Goal: Task Accomplishment & Management: Use online tool/utility

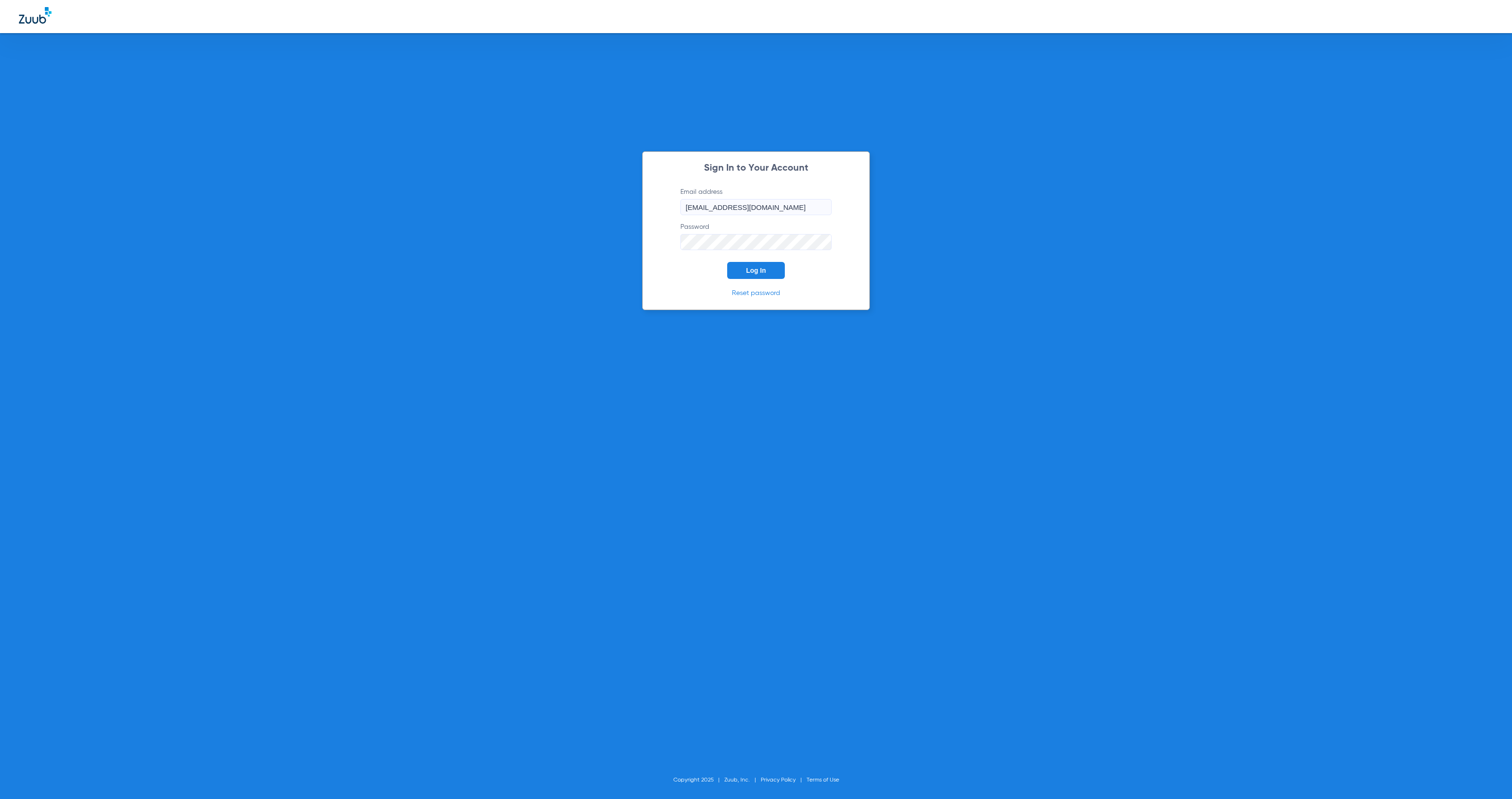
click at [757, 266] on span "Log In" at bounding box center [756, 270] width 20 height 8
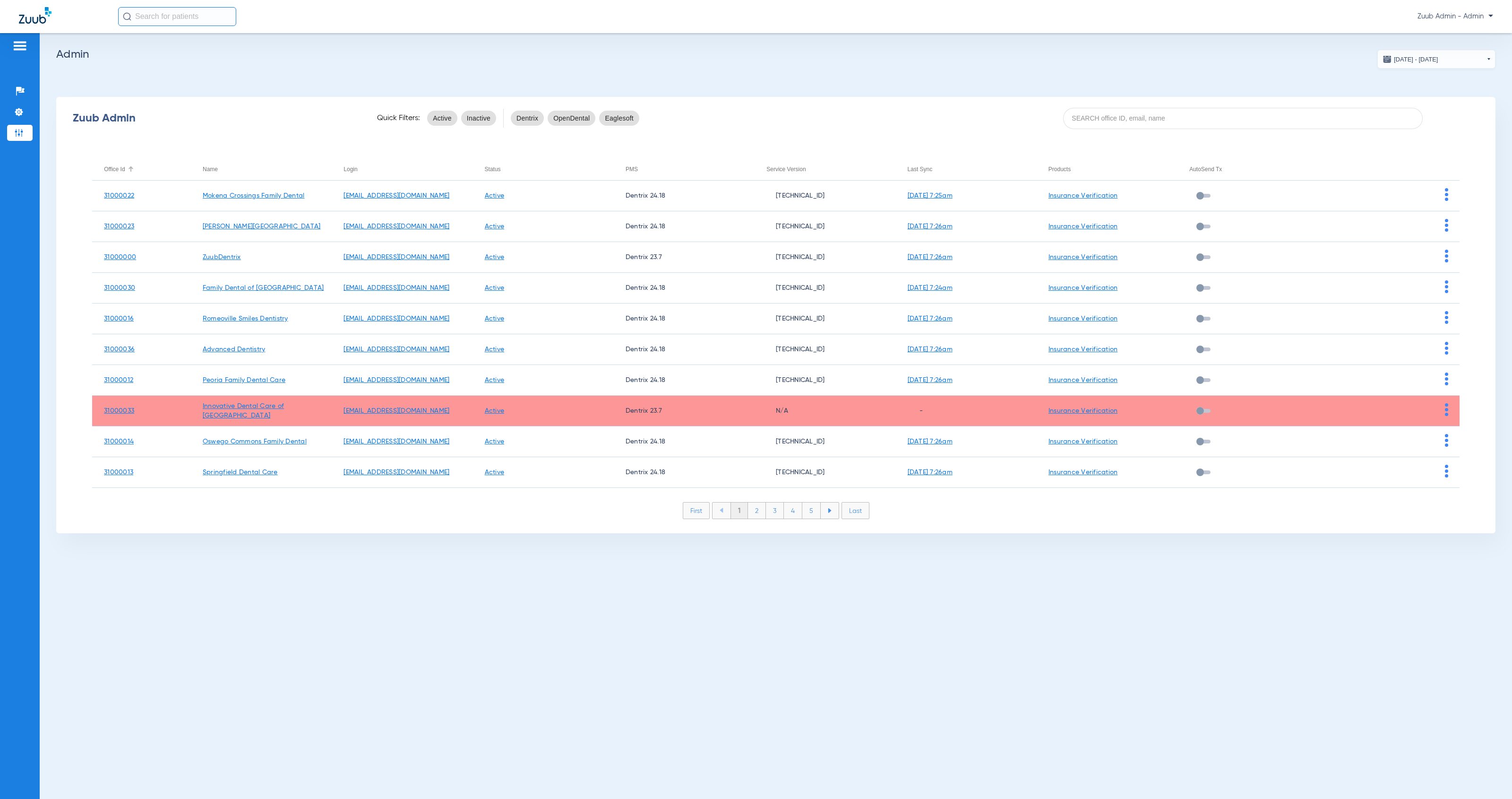
click at [113, 170] on div "Office Id" at bounding box center [114, 169] width 21 height 10
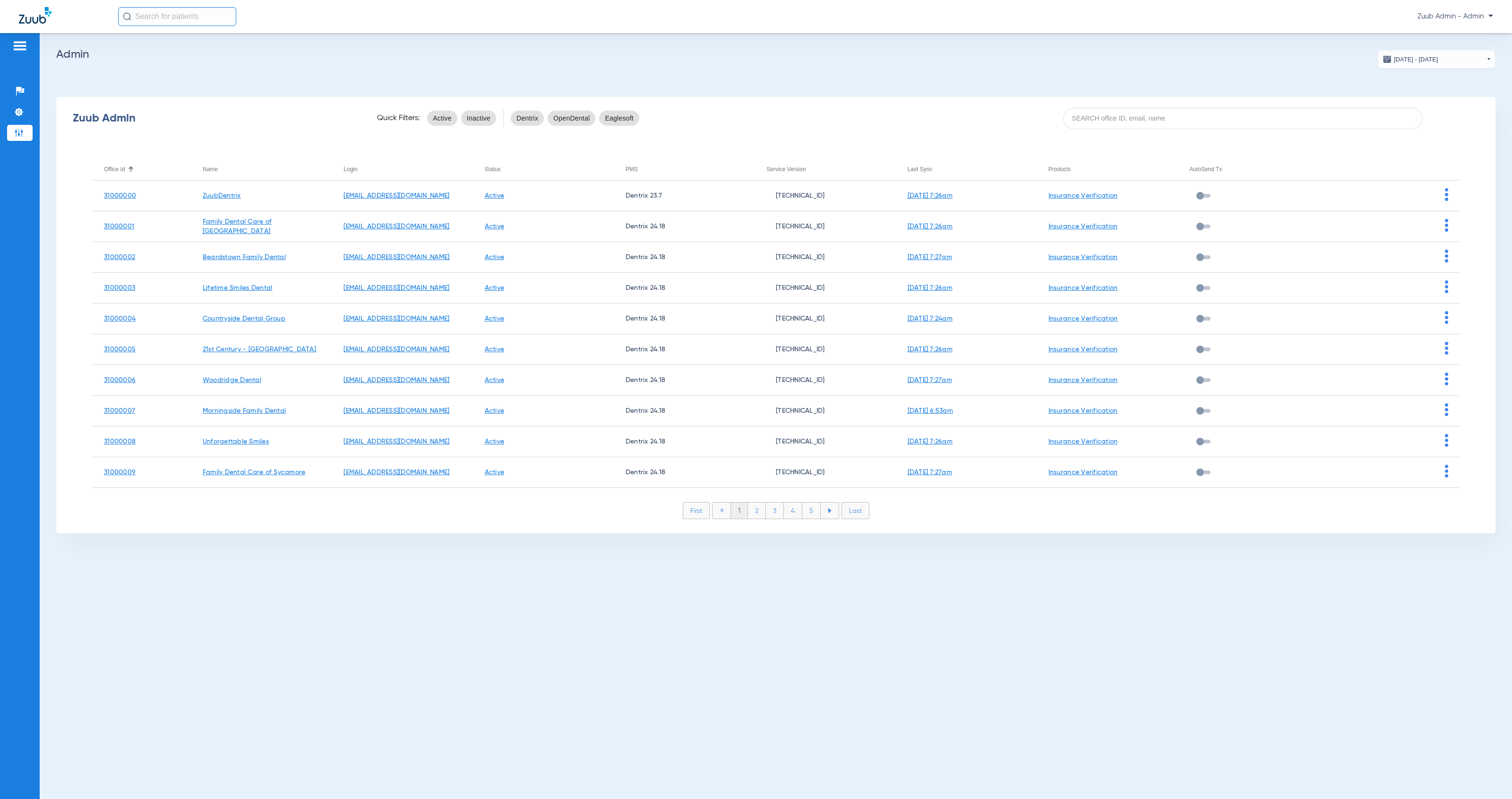
click at [757, 513] on li "2" at bounding box center [757, 510] width 18 height 16
click at [737, 515] on li "1" at bounding box center [739, 510] width 17 height 16
click at [753, 512] on li "2" at bounding box center [757, 510] width 18 height 16
drag, startPoint x: 777, startPoint y: 515, endPoint x: 722, endPoint y: 489, distance: 60.8
click at [777, 515] on li "3" at bounding box center [775, 510] width 18 height 16
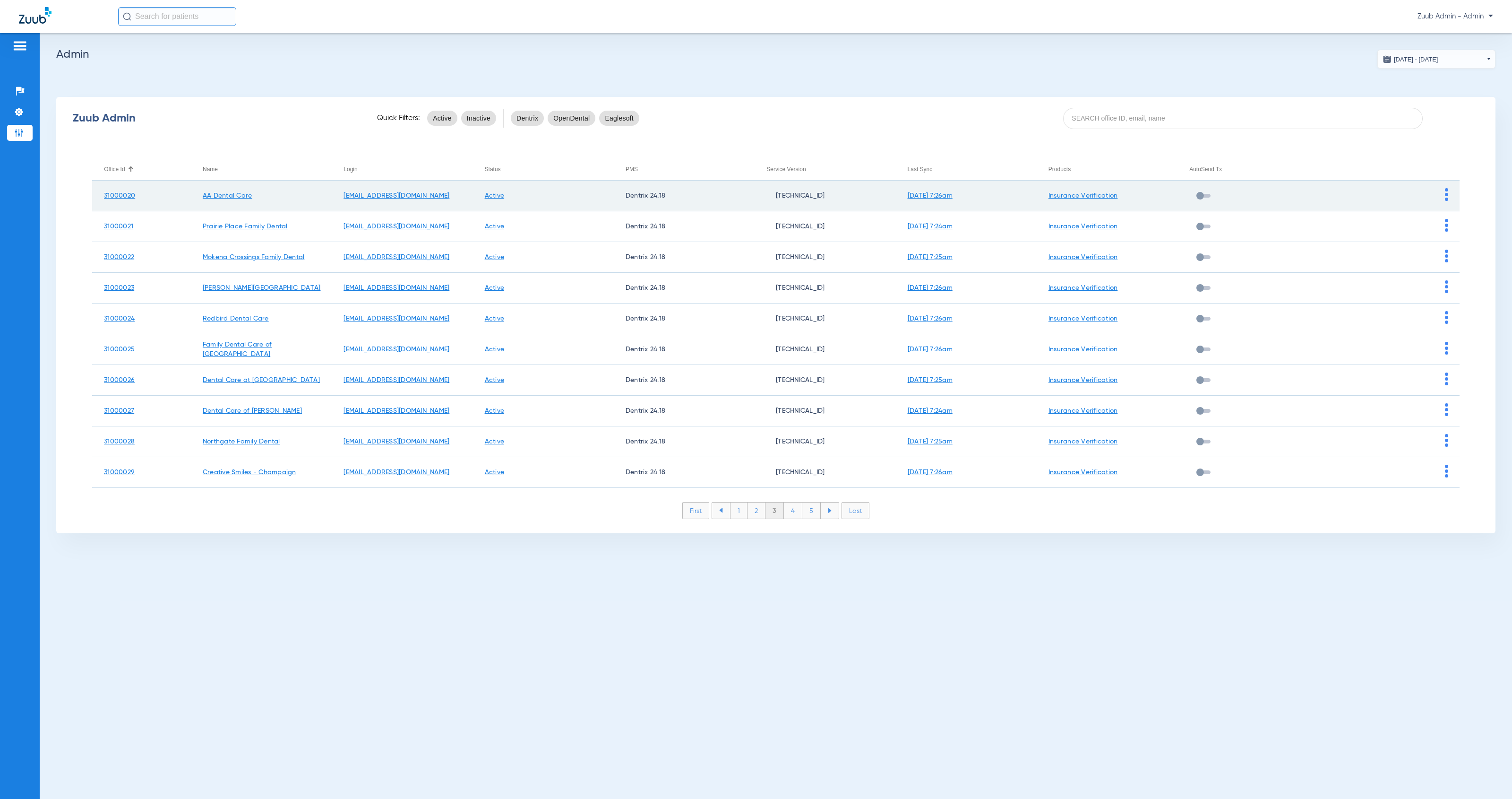
click at [1446, 196] on img at bounding box center [1446, 195] width 3 height 13
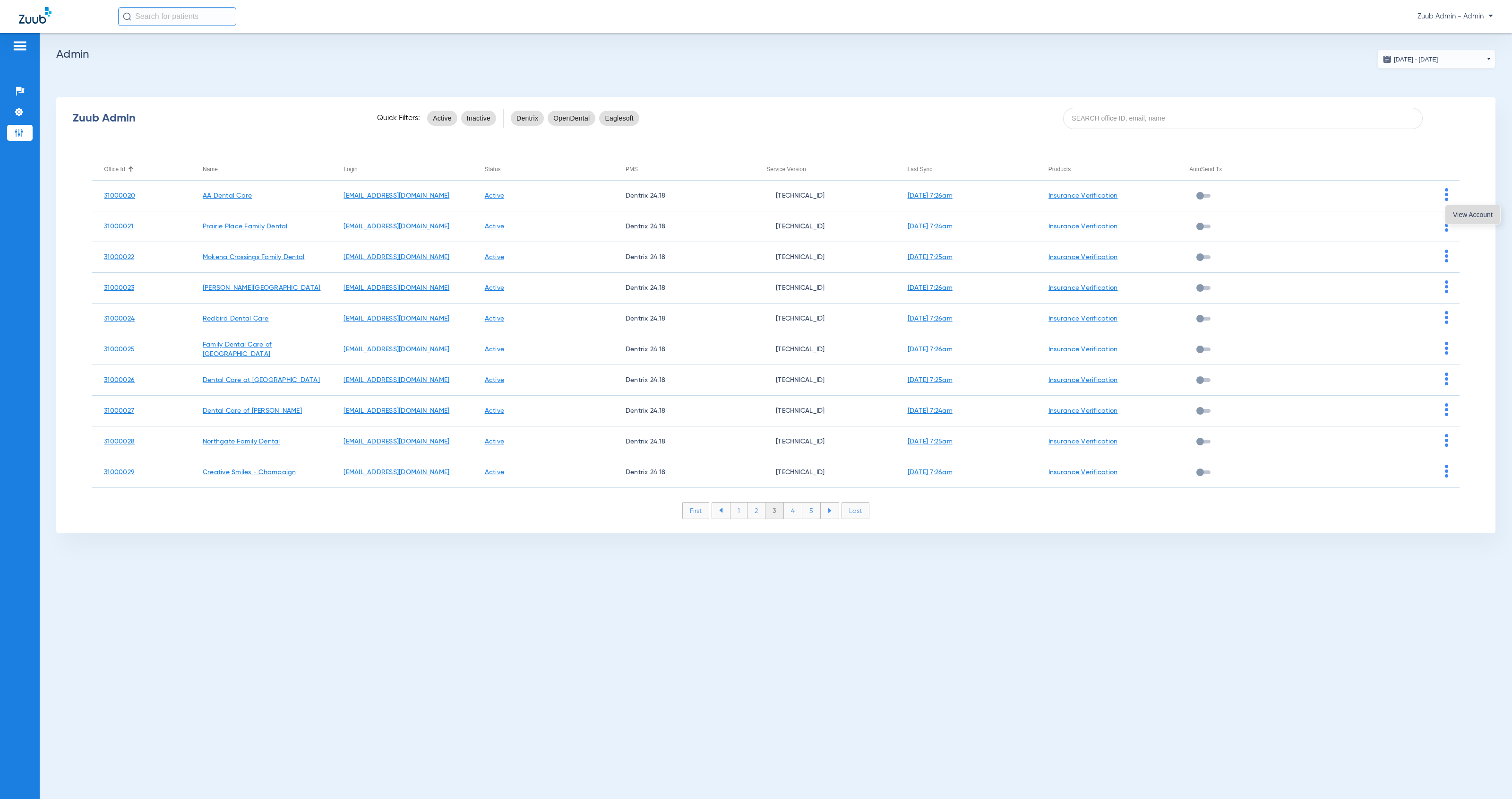
click at [1455, 219] on button "View Account" at bounding box center [1473, 214] width 55 height 19
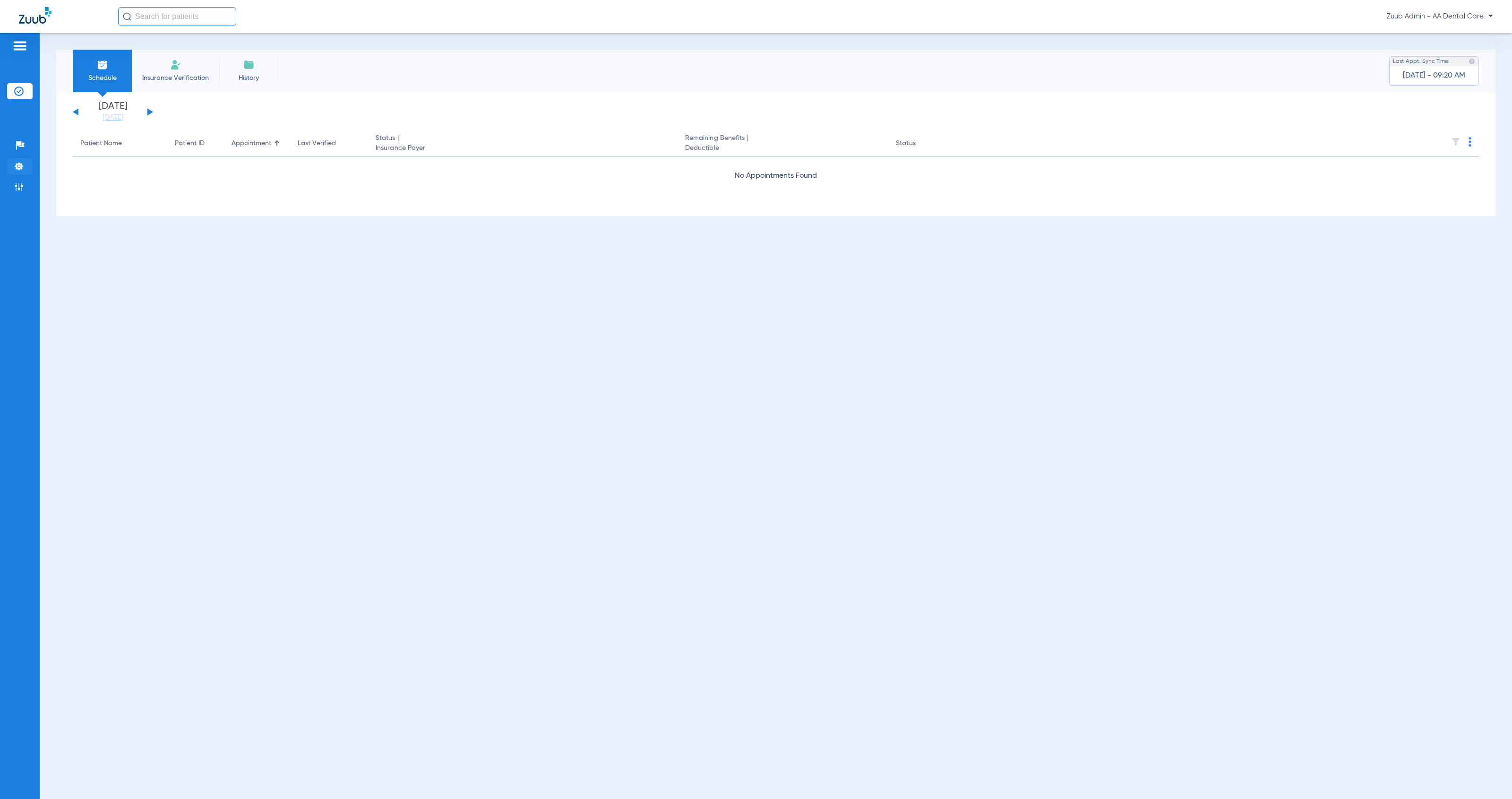
click at [25, 168] on li "Settings" at bounding box center [20, 166] width 26 height 16
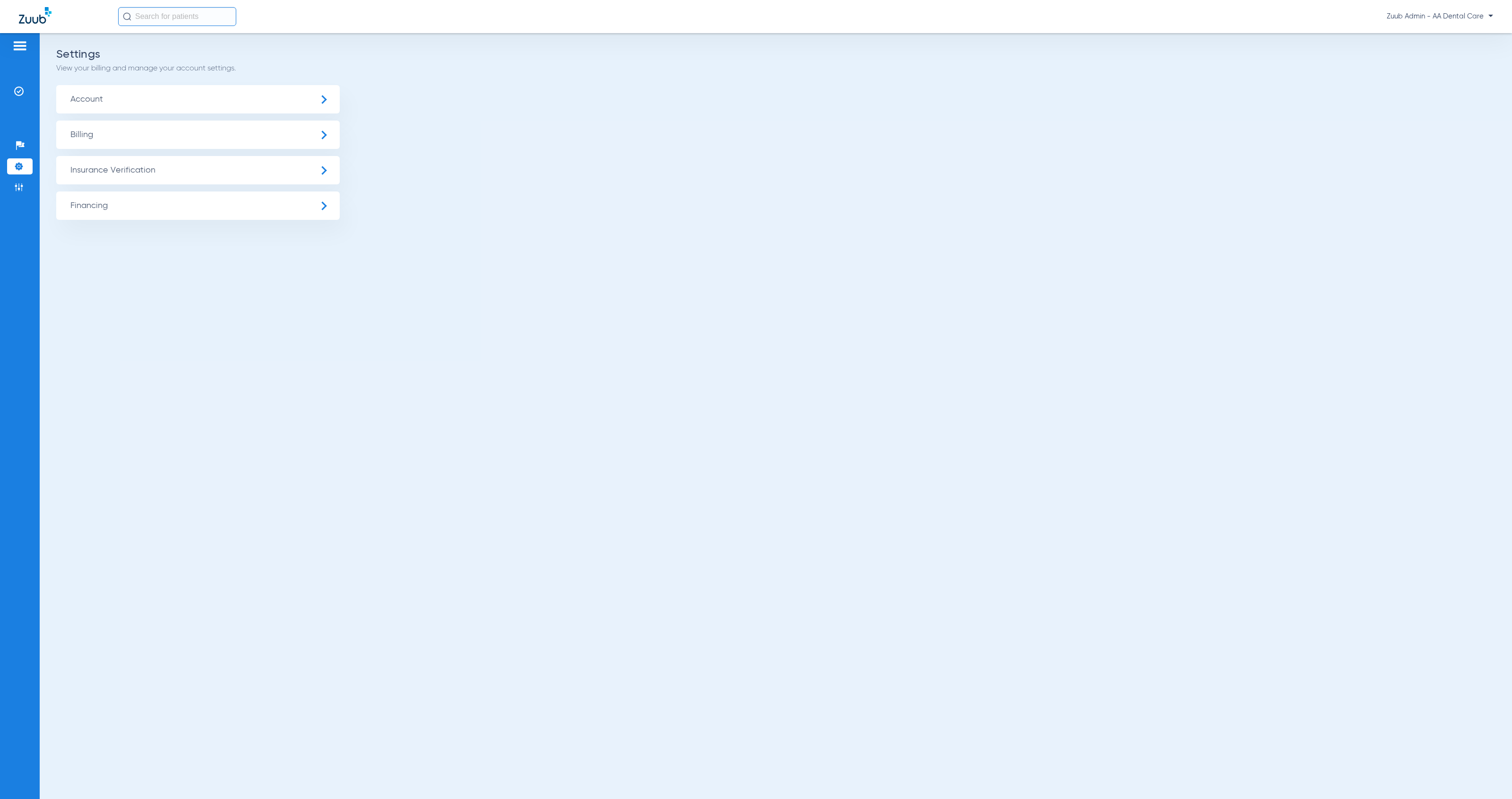
click at [149, 179] on span "Insurance Verification" at bounding box center [198, 170] width 284 height 28
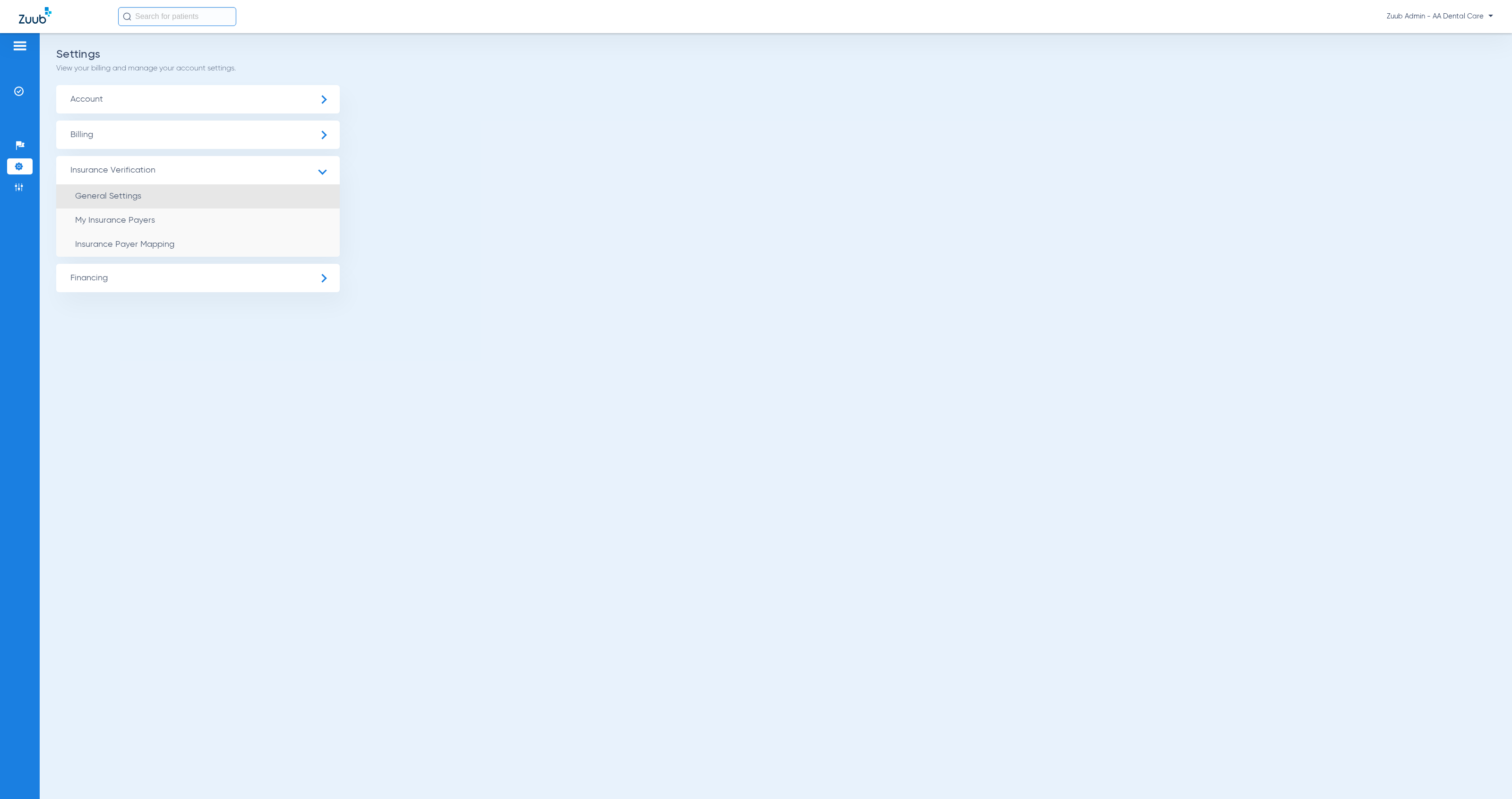
click at [168, 202] on li "General Settings" at bounding box center [198, 196] width 284 height 24
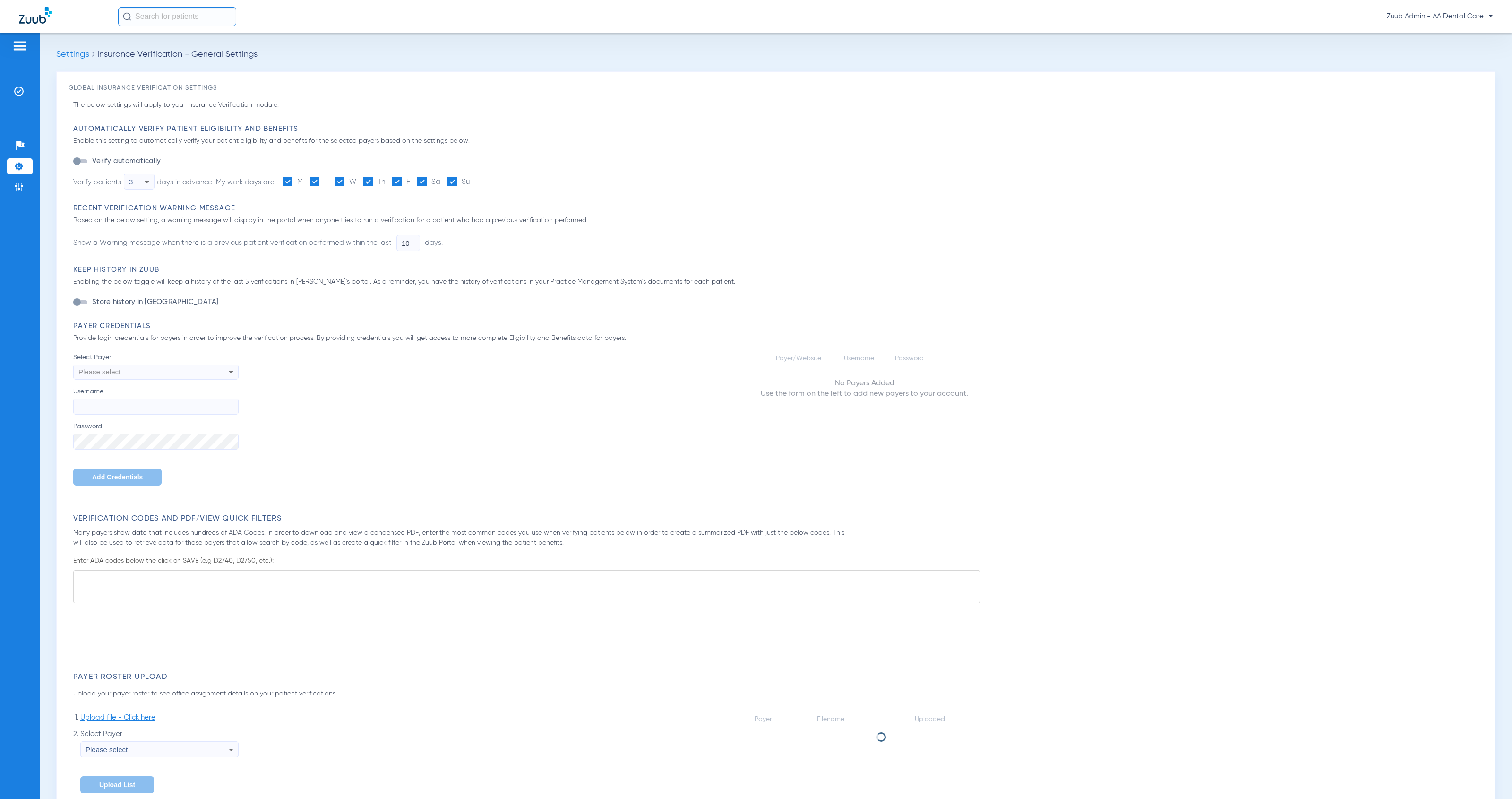
type input "1"
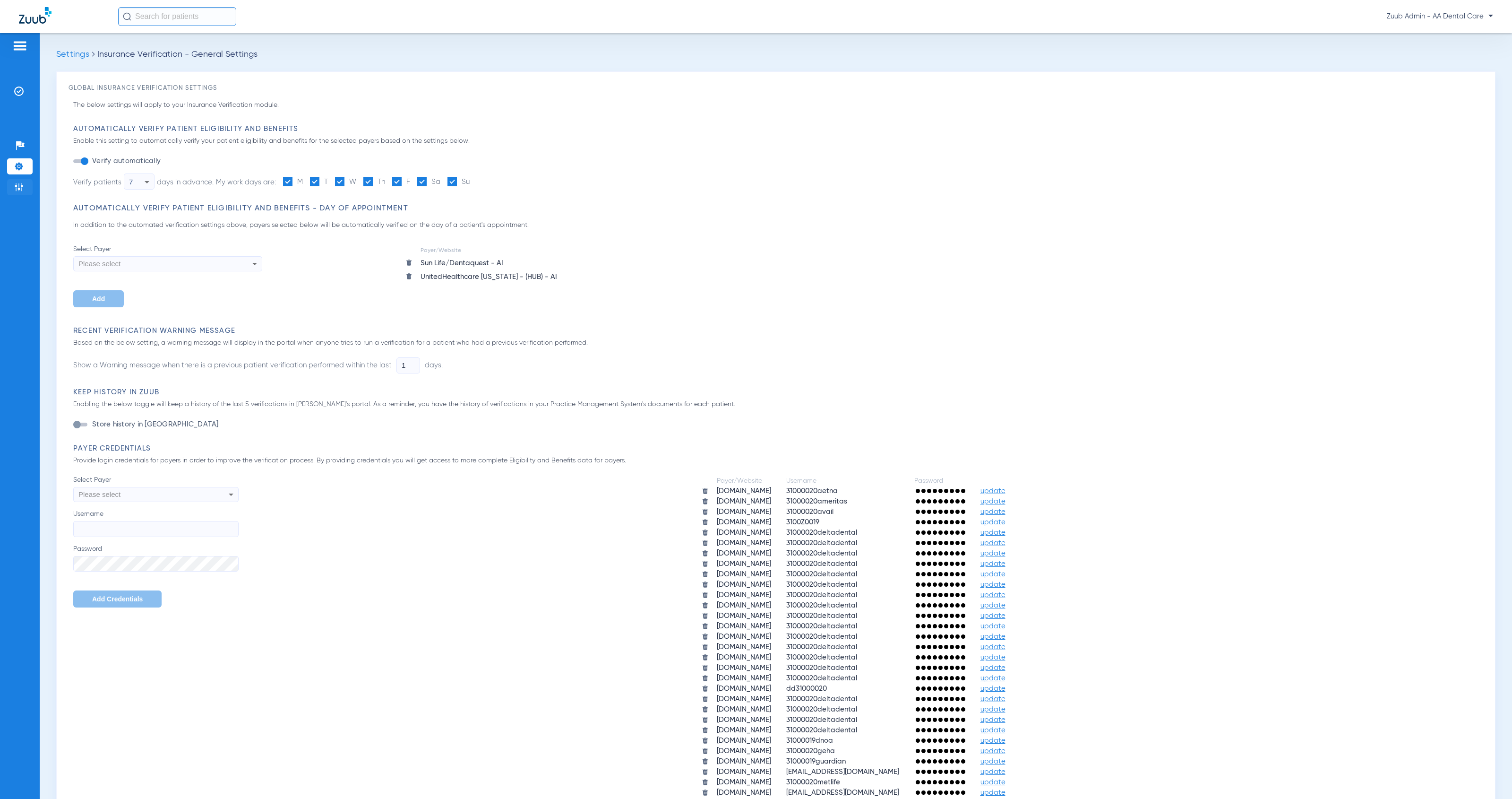
click at [12, 184] on li "Admin" at bounding box center [20, 187] width 26 height 16
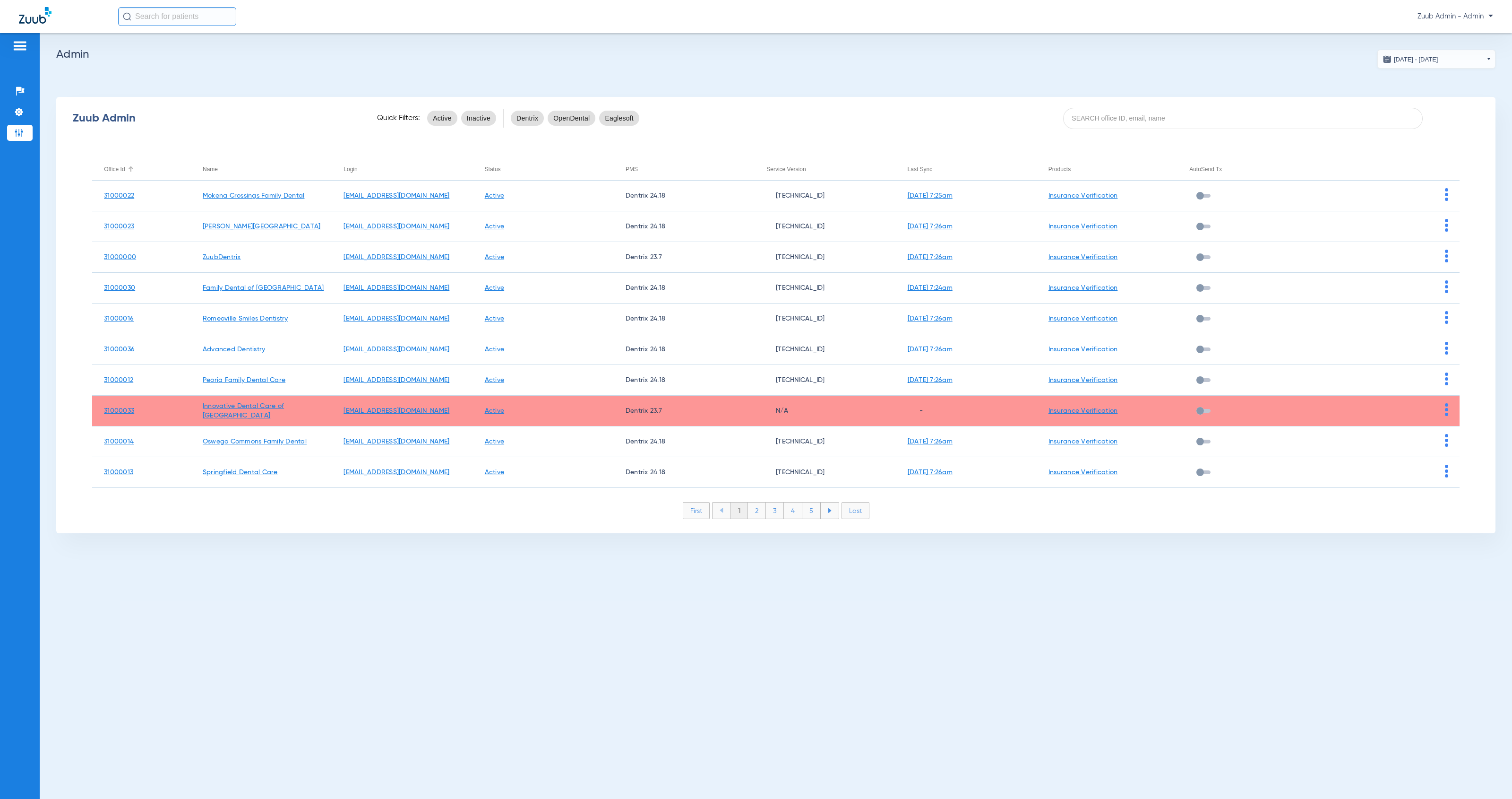
click at [111, 172] on div "Office Id" at bounding box center [114, 169] width 21 height 10
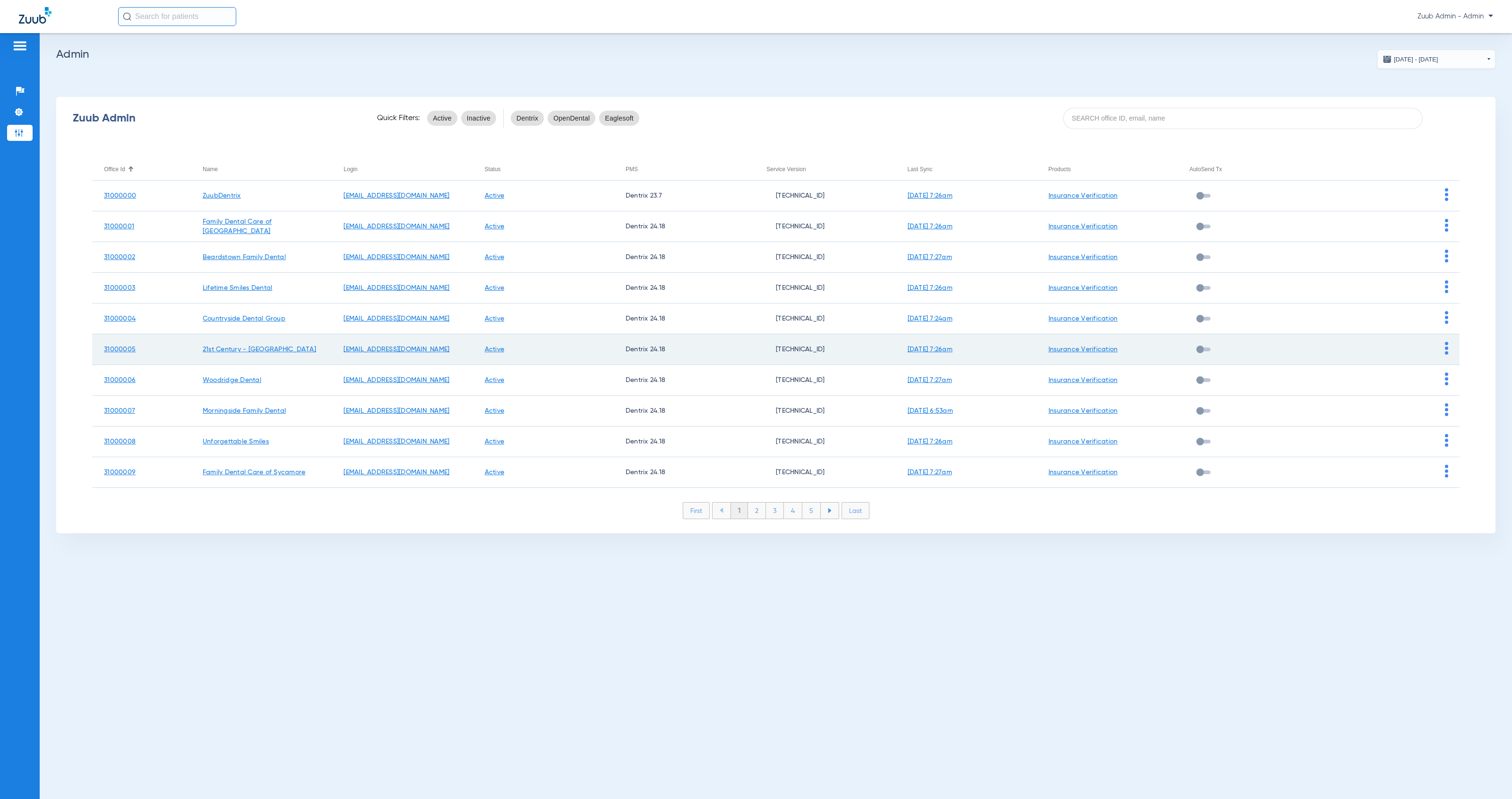
click at [1447, 346] on img at bounding box center [1446, 348] width 3 height 13
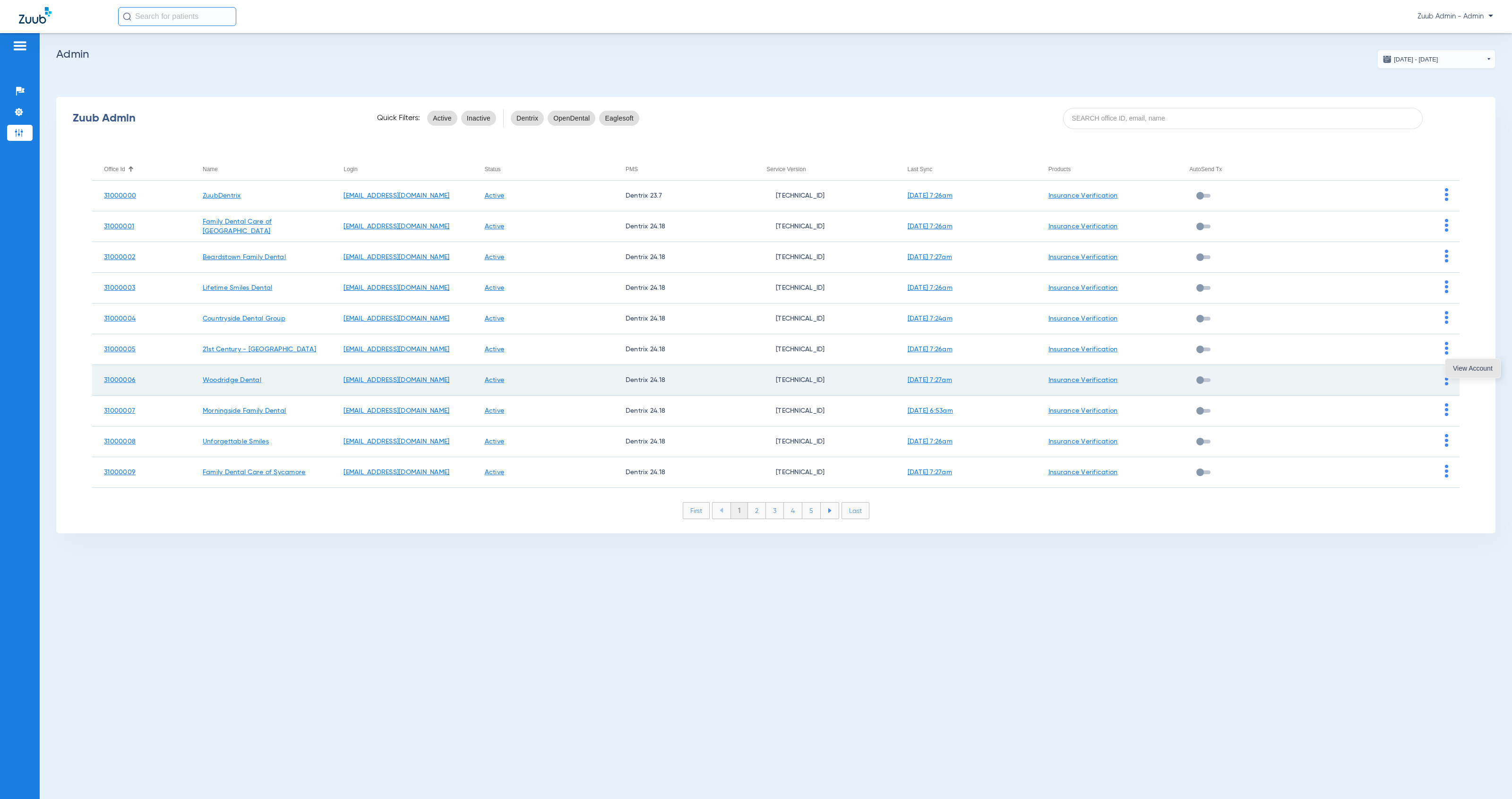
click at [1451, 374] on button "View Account" at bounding box center [1473, 368] width 55 height 19
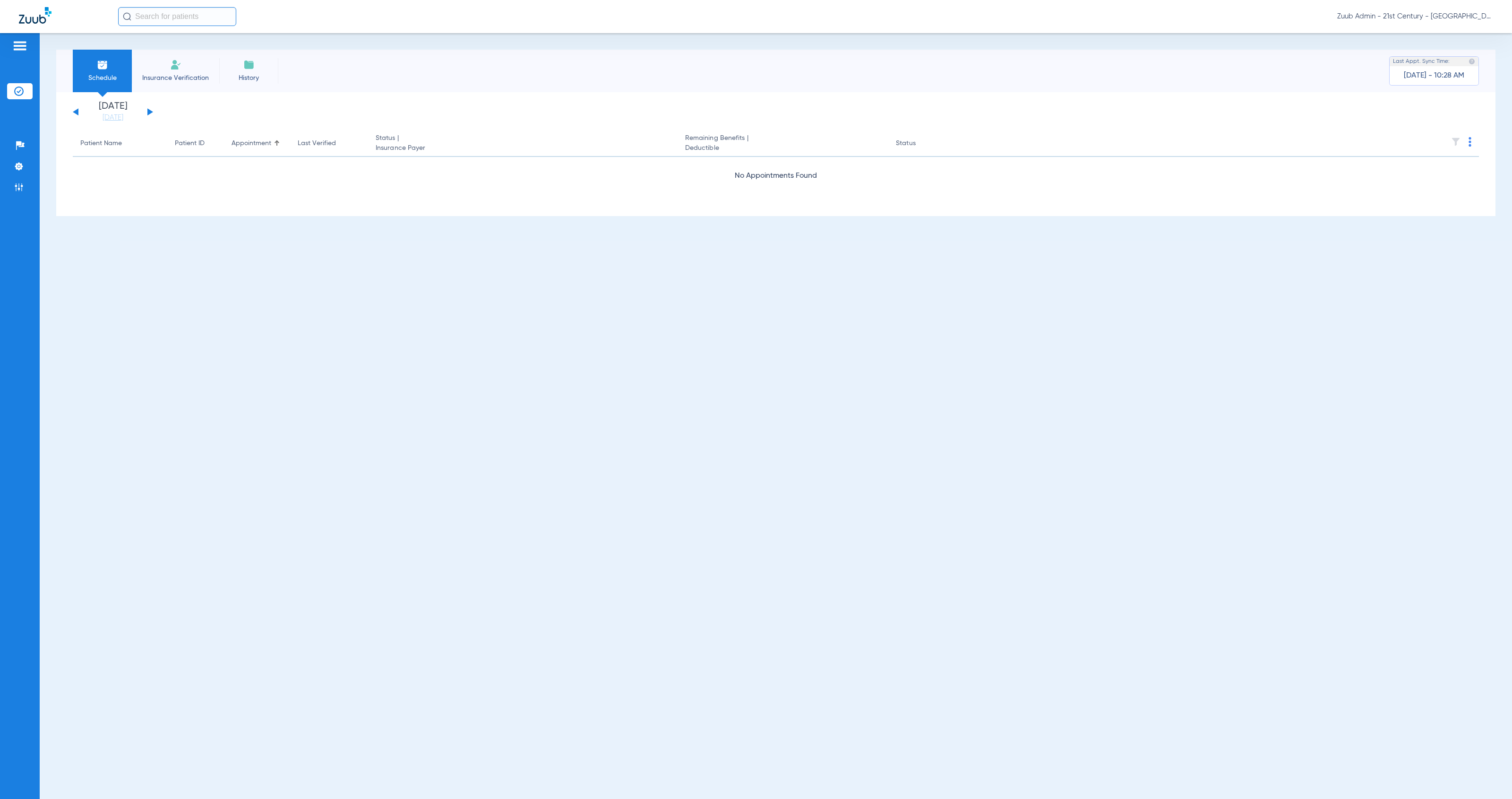
click at [166, 18] on input "text" at bounding box center [177, 16] width 118 height 19
type input "22550"
click at [204, 47] on td "22550" at bounding box center [206, 50] width 26 height 14
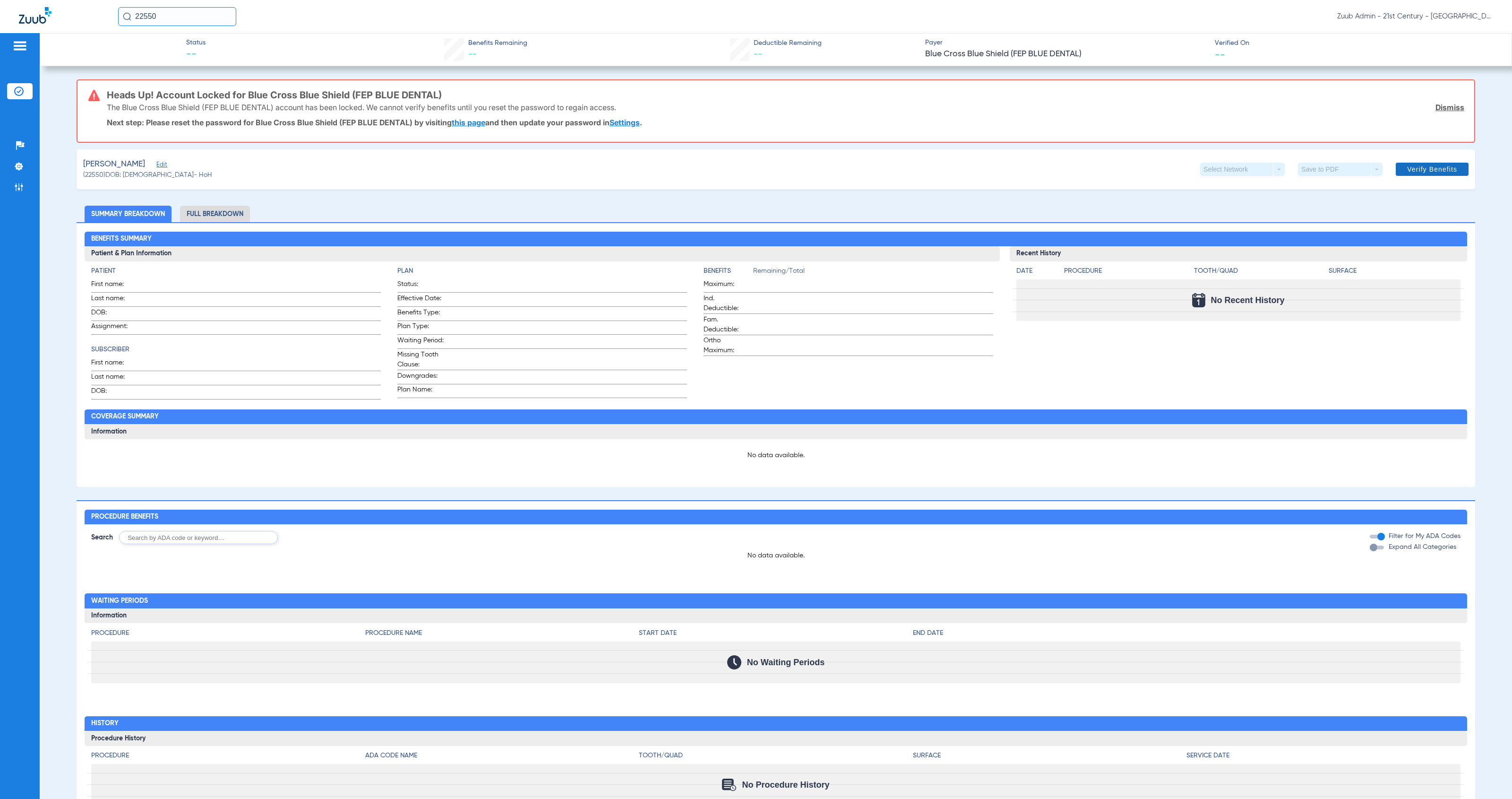
click at [1420, 172] on span "Verify Benefits" at bounding box center [1432, 170] width 50 height 8
